Goal: Find specific page/section: Find specific page/section

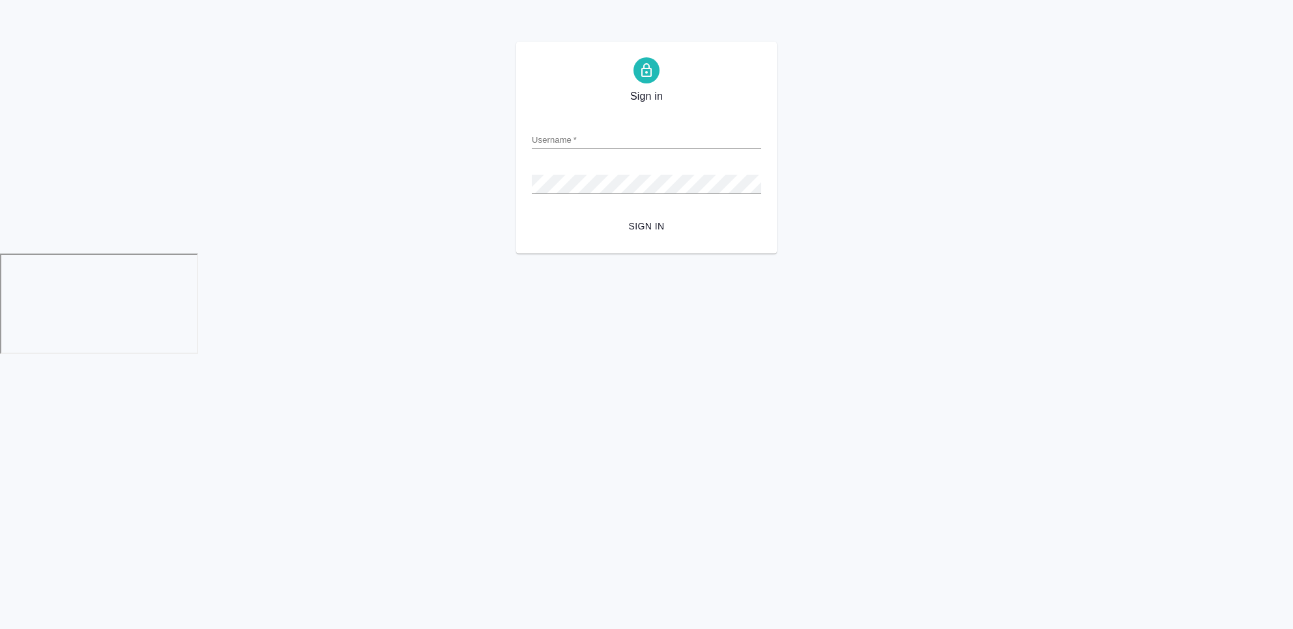
click at [583, 140] on input "Username   *" at bounding box center [646, 139] width 229 height 18
type input "[EMAIL_ADDRESS][DOMAIN_NAME]"
click at [645, 222] on span "Sign in" at bounding box center [646, 226] width 209 height 16
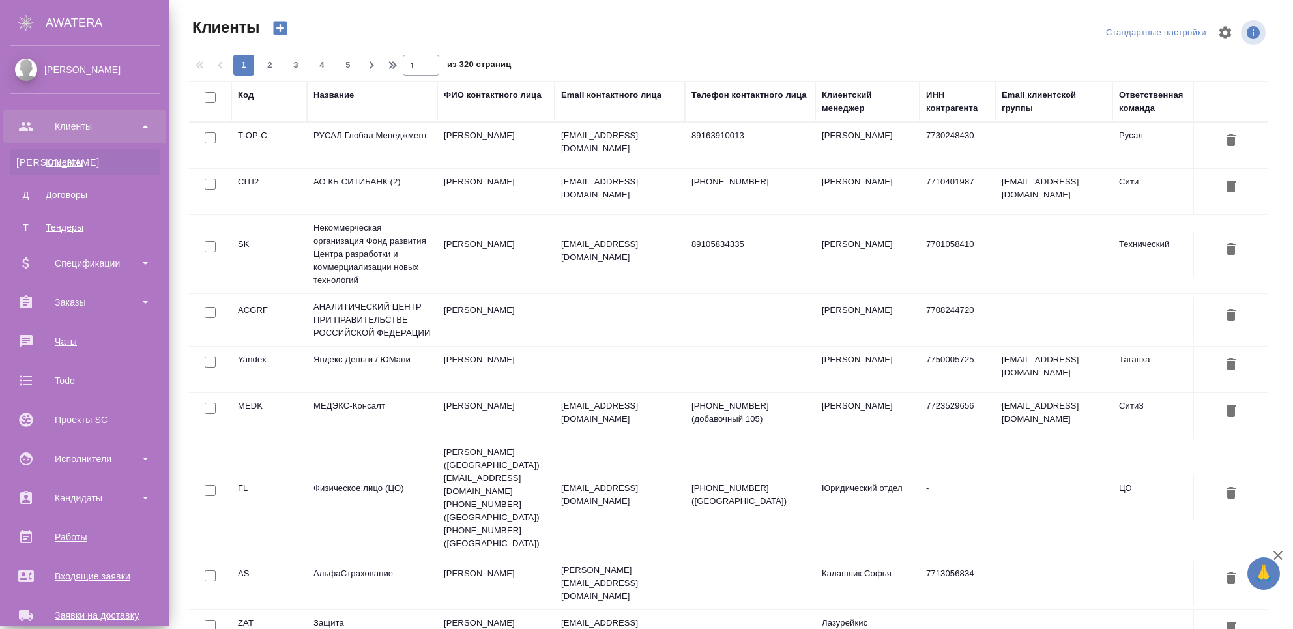
select select "RU"
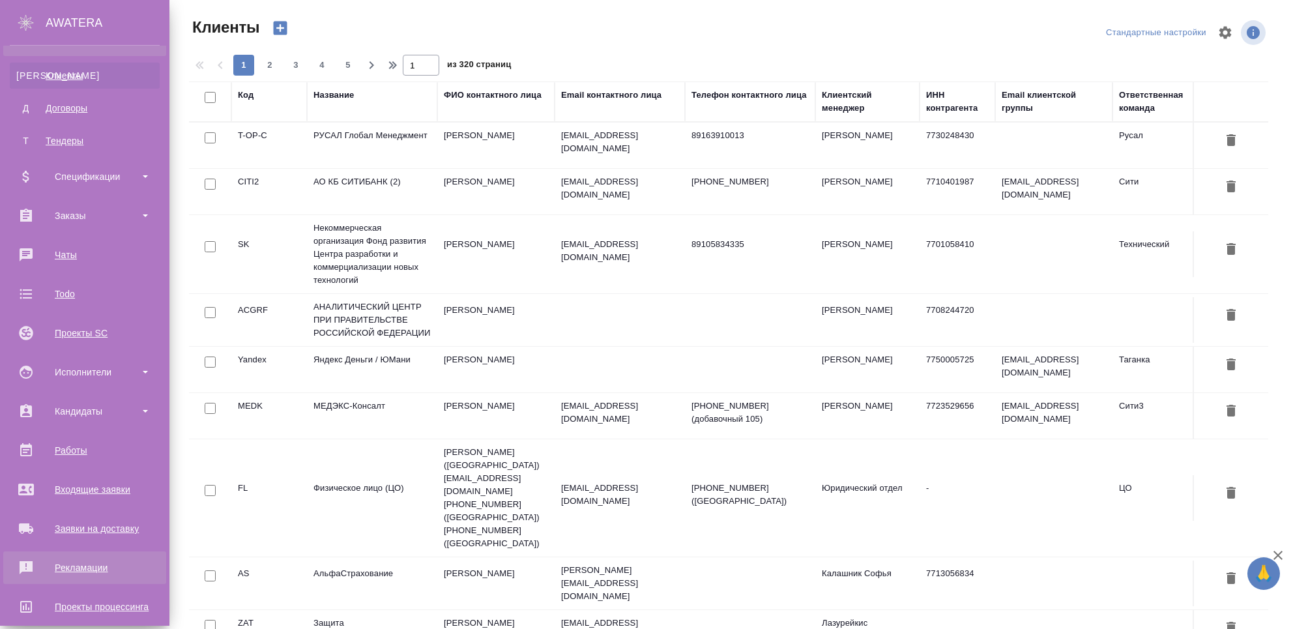
scroll to position [173, 0]
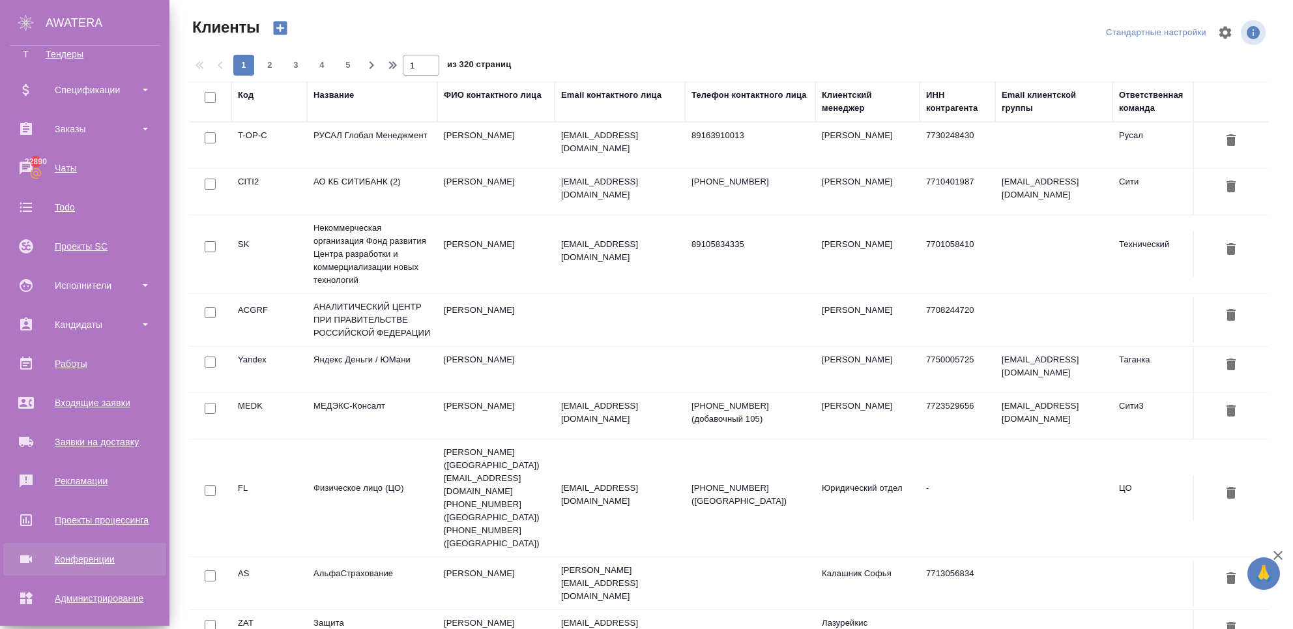
click at [42, 550] on div "Конференции" at bounding box center [85, 560] width 150 height 20
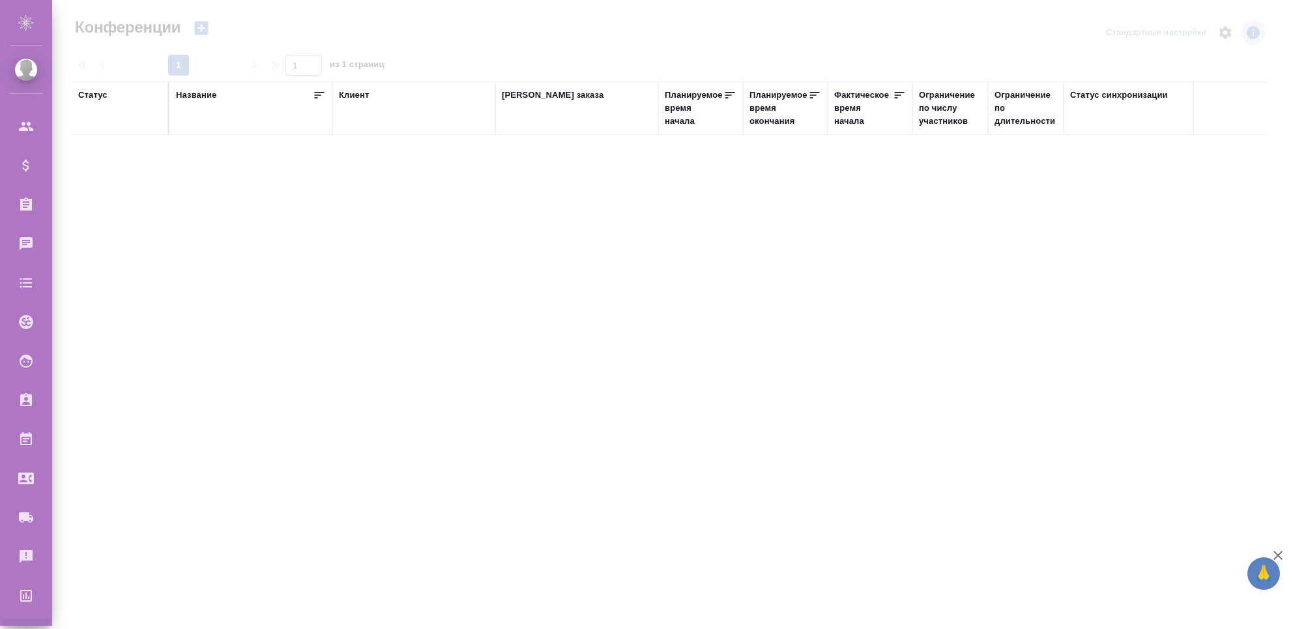
type input "Чехалкова Анастасия"
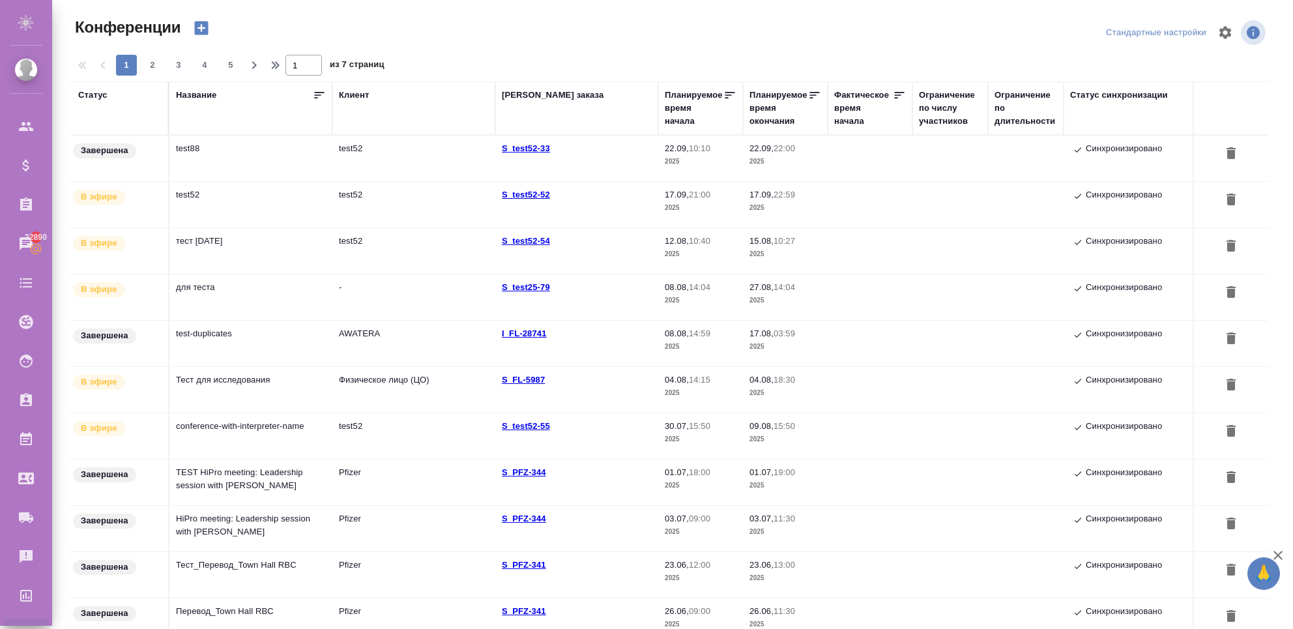
click at [277, 196] on td "test52" at bounding box center [250, 205] width 163 height 46
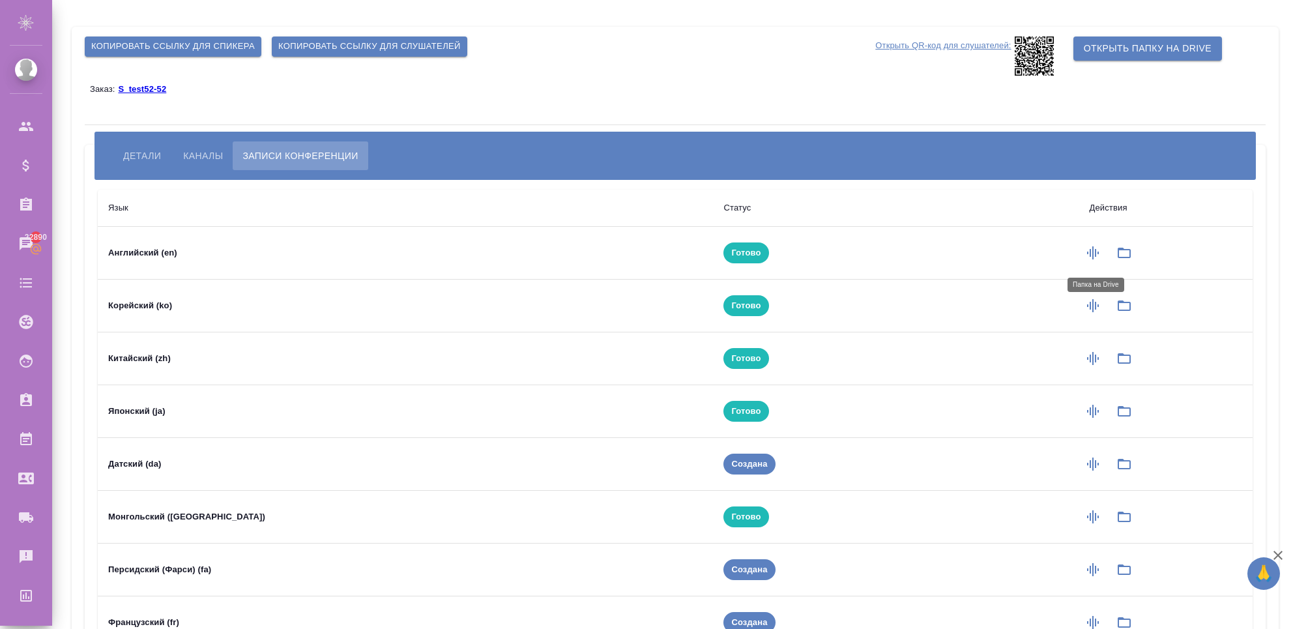
click at [1109, 263] on button "button" at bounding box center [1124, 252] width 31 height 31
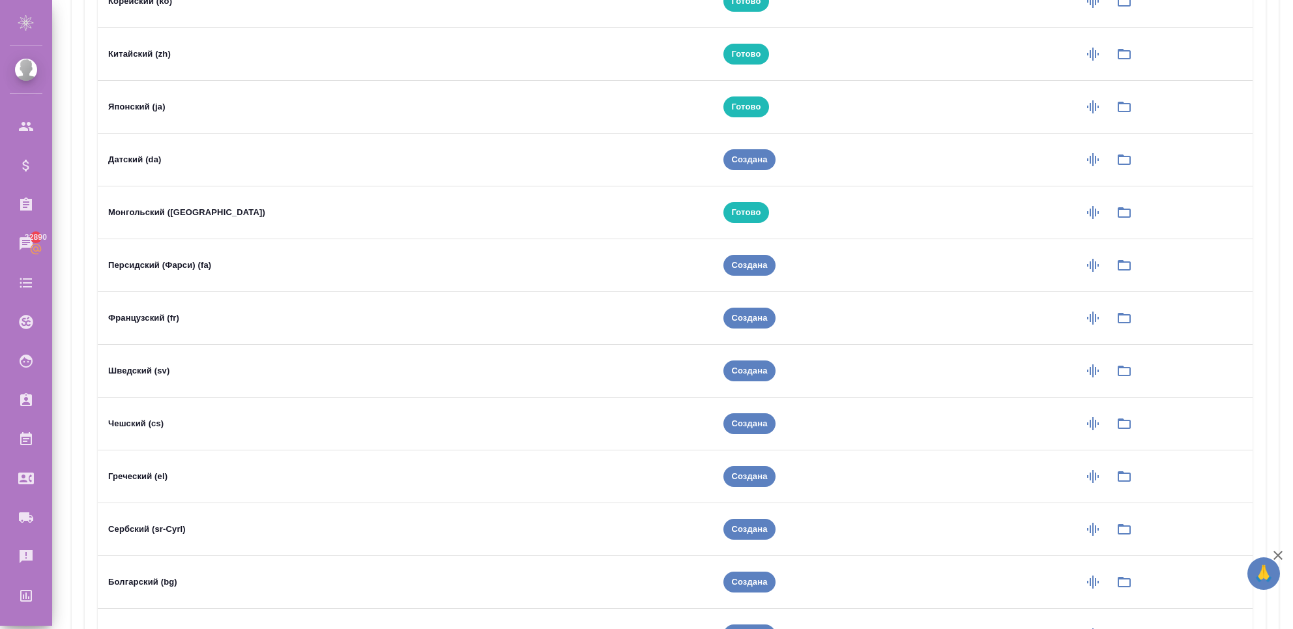
scroll to position [44, 0]
